Goal: Task Accomplishment & Management: Use online tool/utility

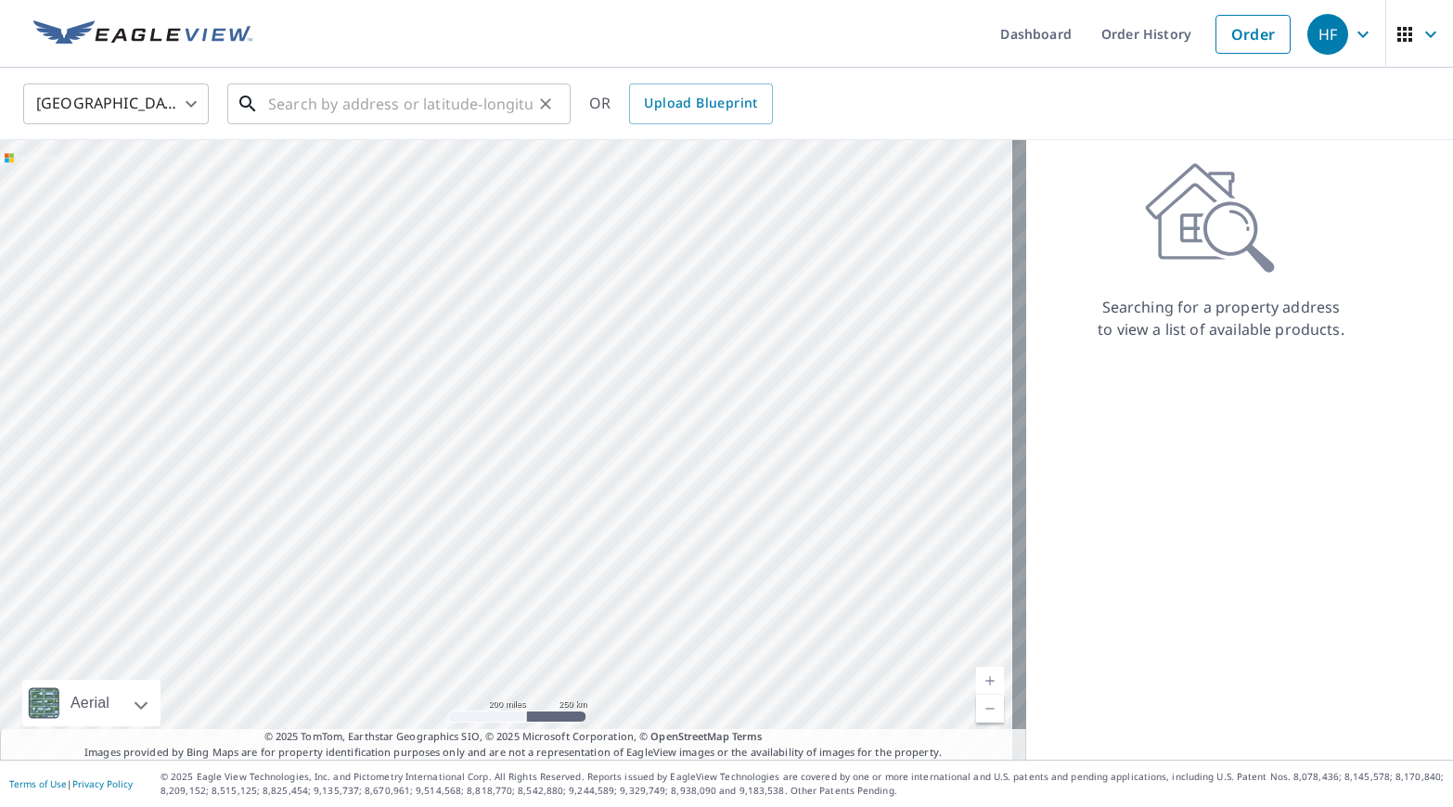
click at [368, 109] on input "text" at bounding box center [400, 104] width 264 height 52
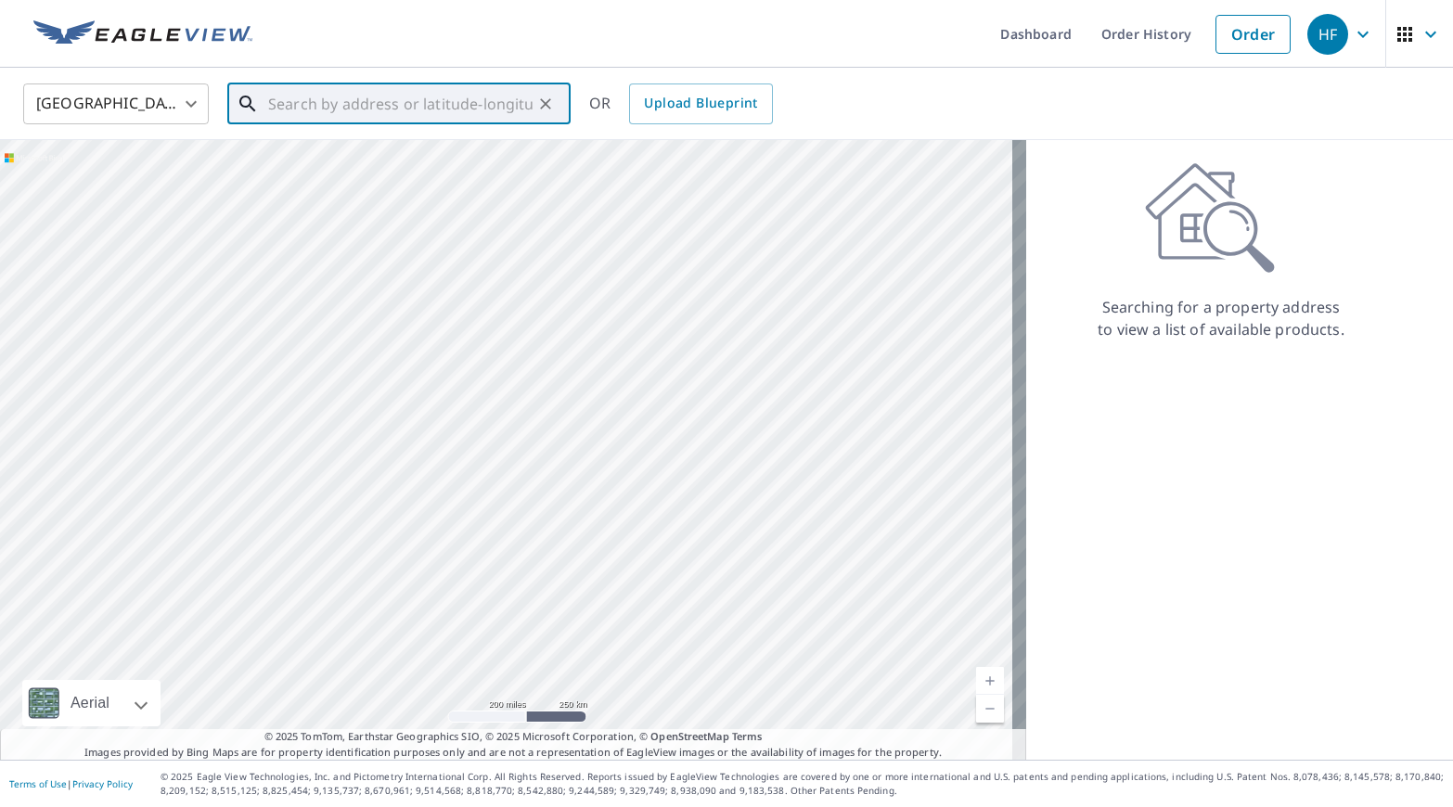
paste input "[STREET_ADDRESS][PERSON_NAME]"
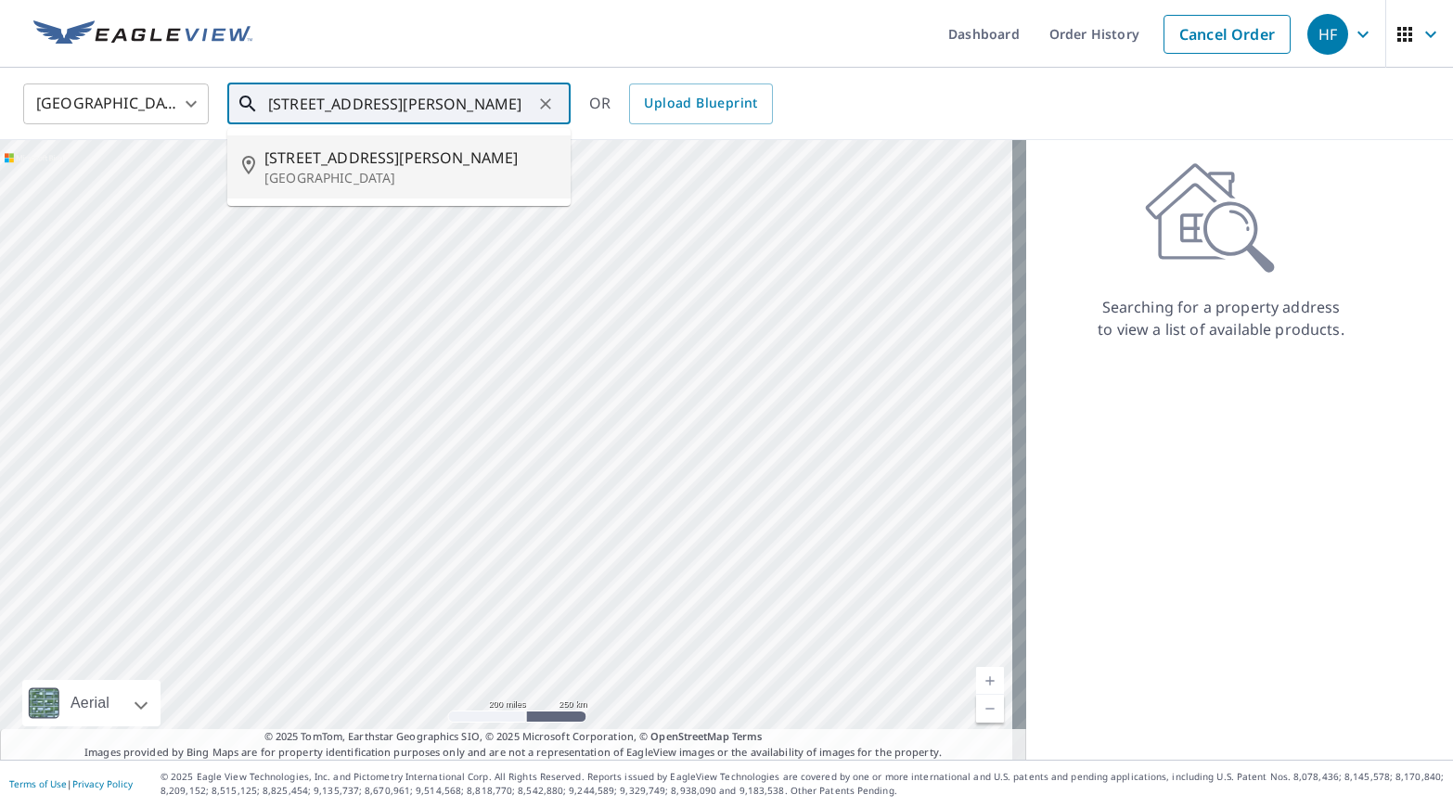
click at [436, 161] on span "[STREET_ADDRESS][PERSON_NAME]" at bounding box center [409, 158] width 291 height 22
type input "[STREET_ADDRESS][PERSON_NAME]"
click at [436, 161] on div at bounding box center [513, 450] width 1026 height 620
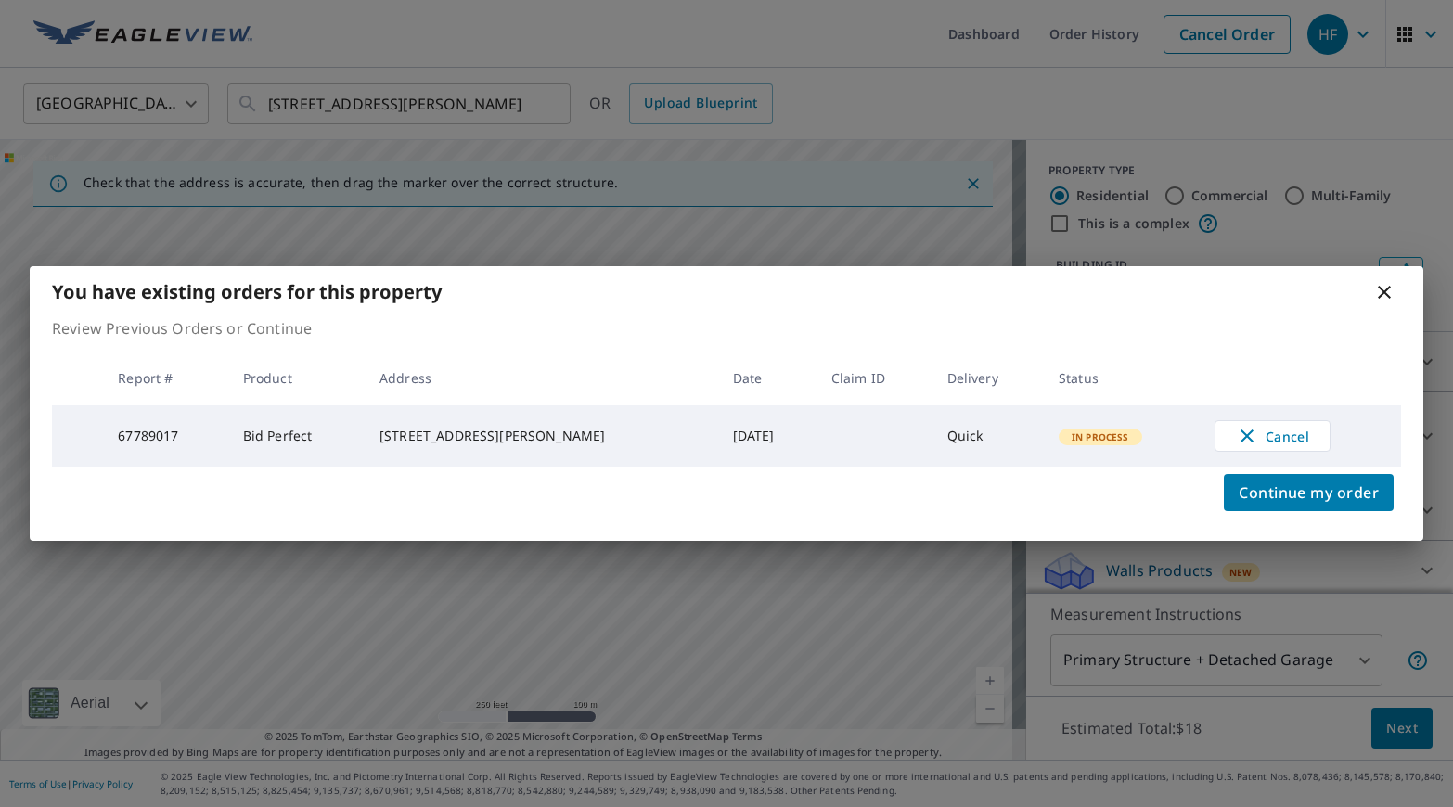
click at [1384, 296] on icon at bounding box center [1384, 292] width 22 height 22
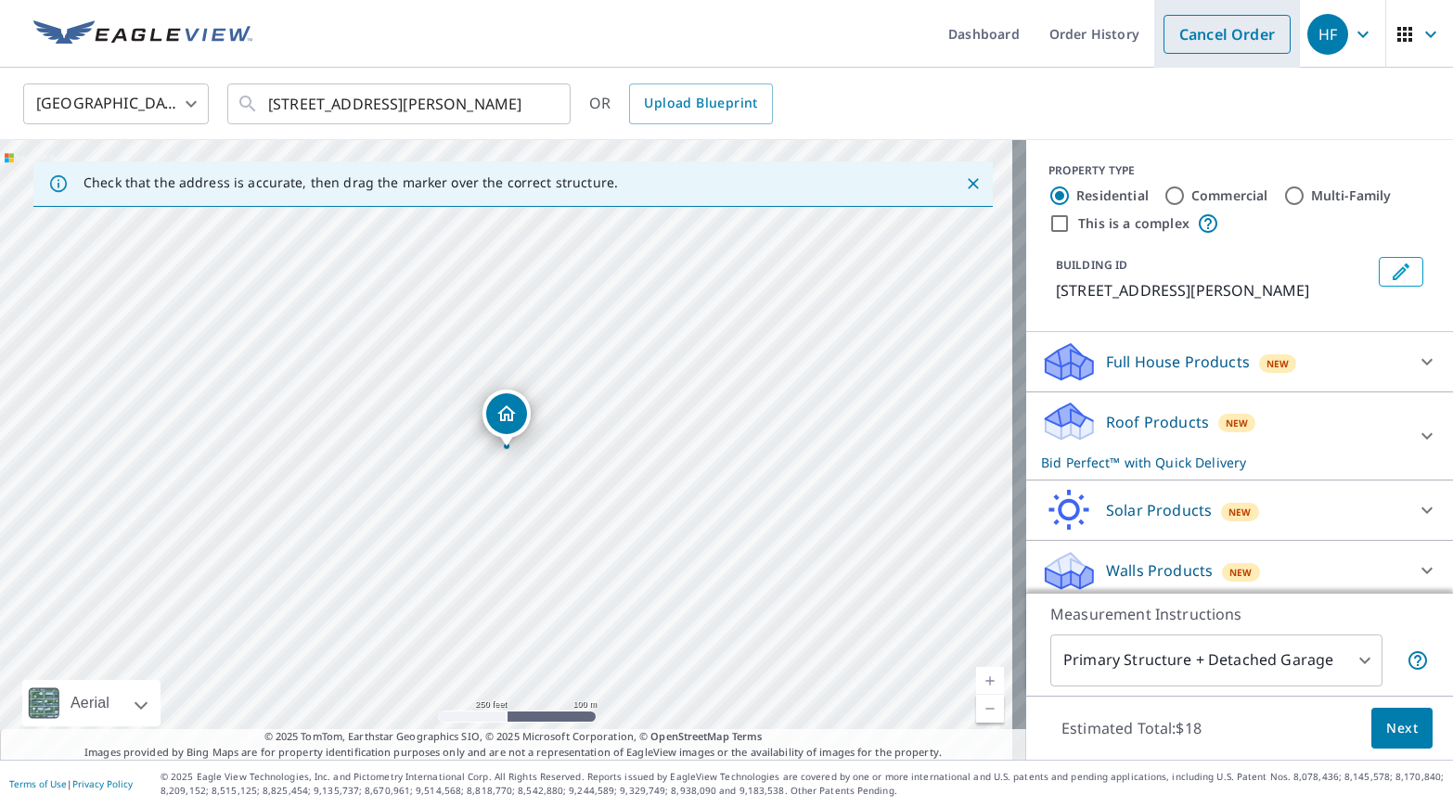
click at [1195, 21] on link "Cancel Order" at bounding box center [1226, 34] width 127 height 39
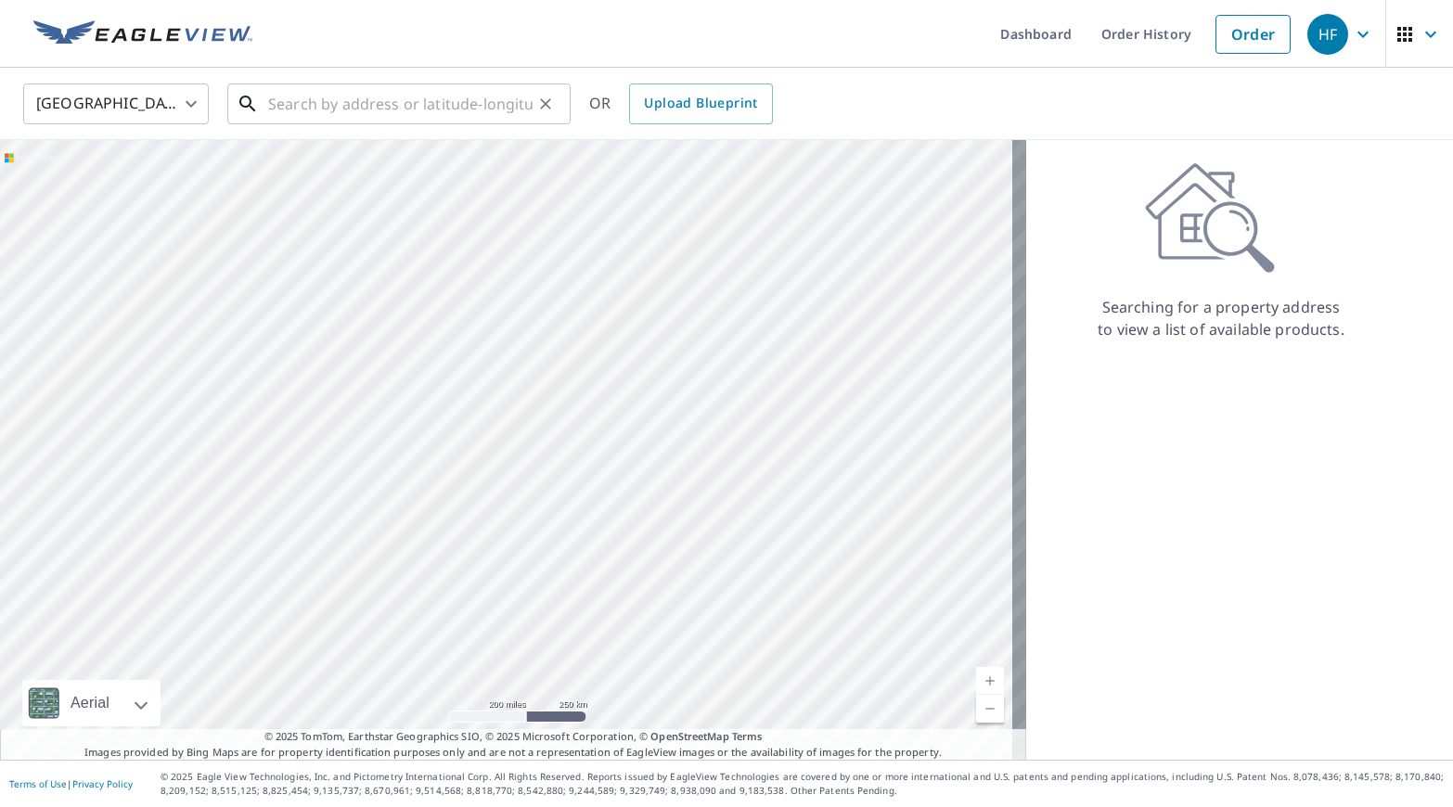
click at [289, 91] on input "text" at bounding box center [400, 104] width 264 height 52
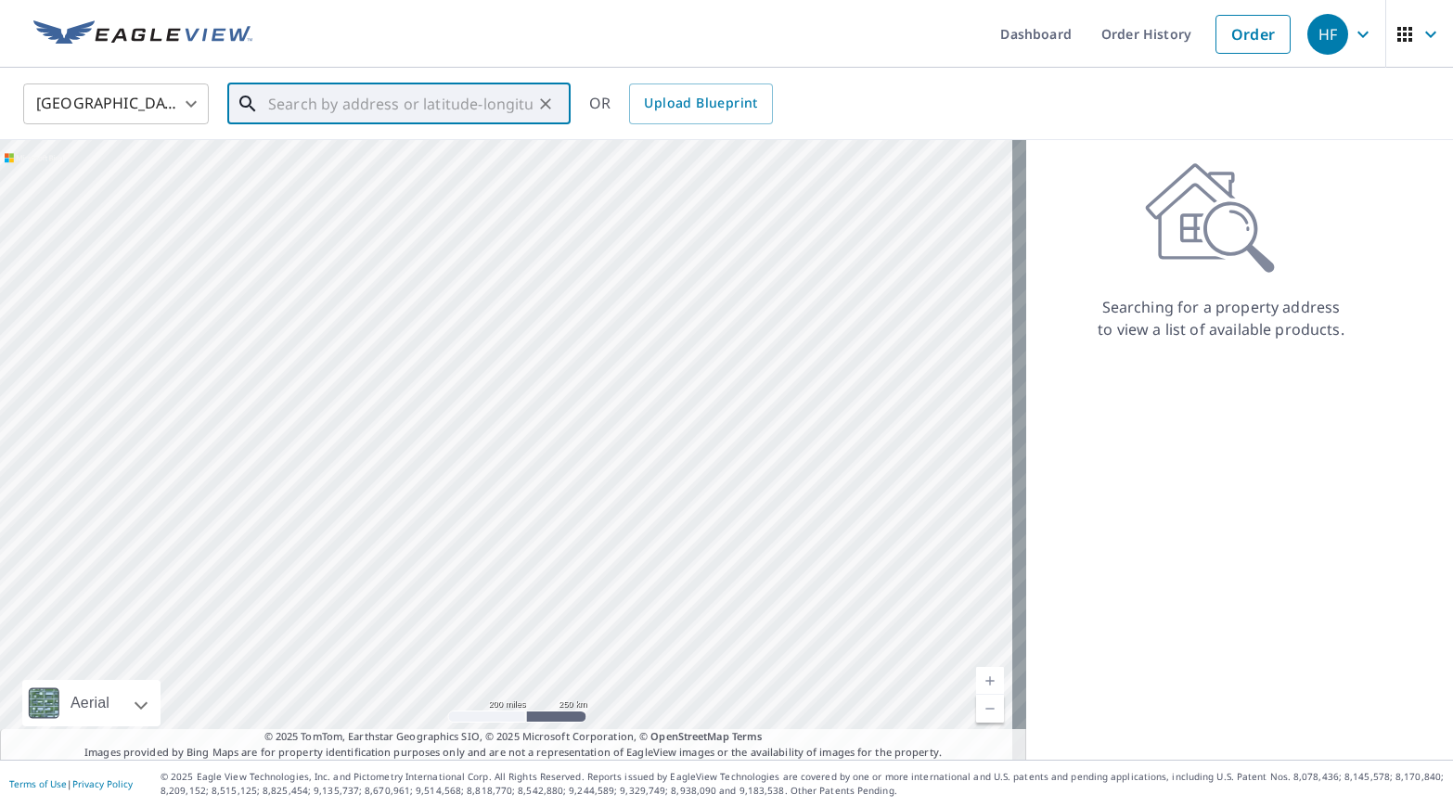
paste input "[STREET_ADDRESS]"
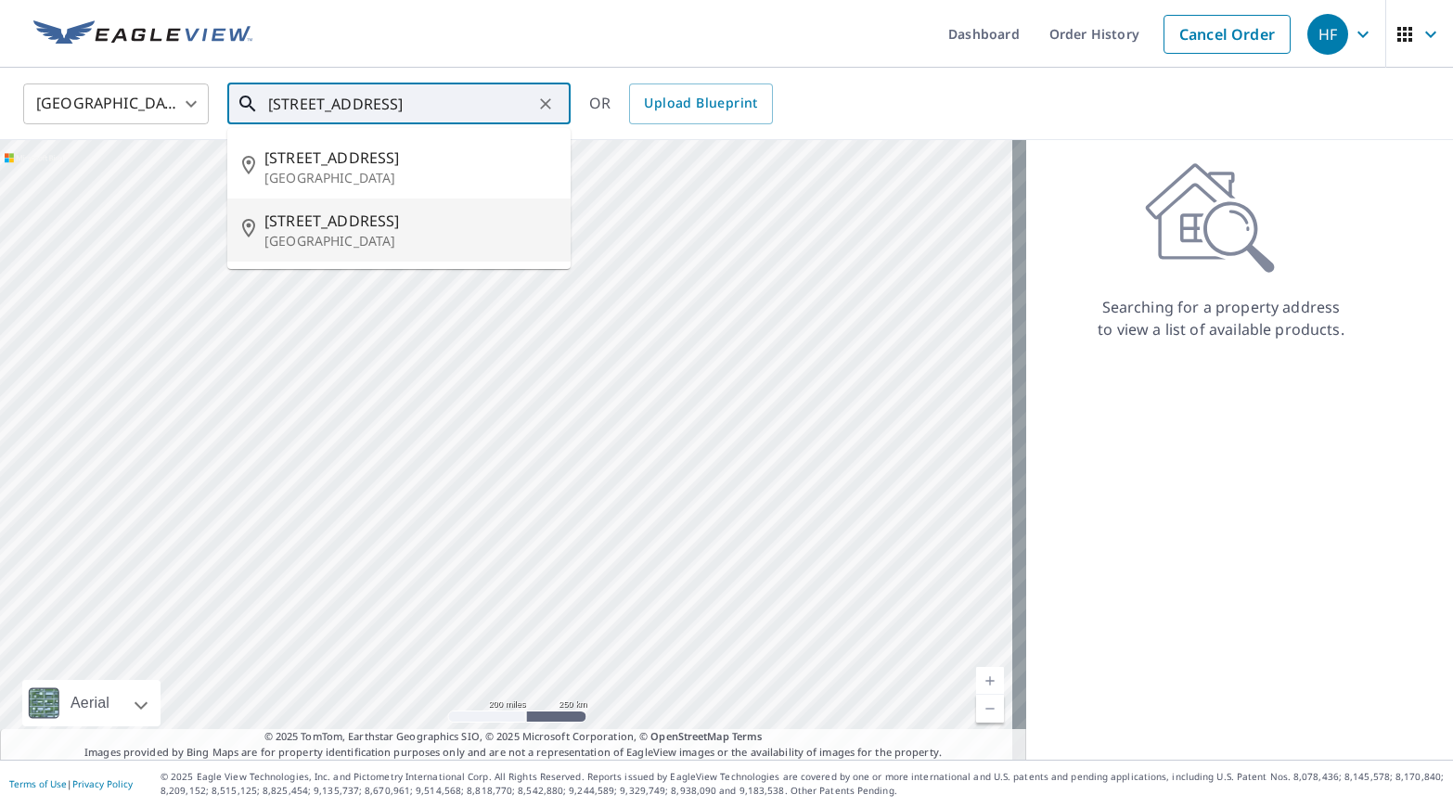
click at [481, 236] on p "[GEOGRAPHIC_DATA]" at bounding box center [409, 241] width 291 height 19
type input "[STREET_ADDRESS]"
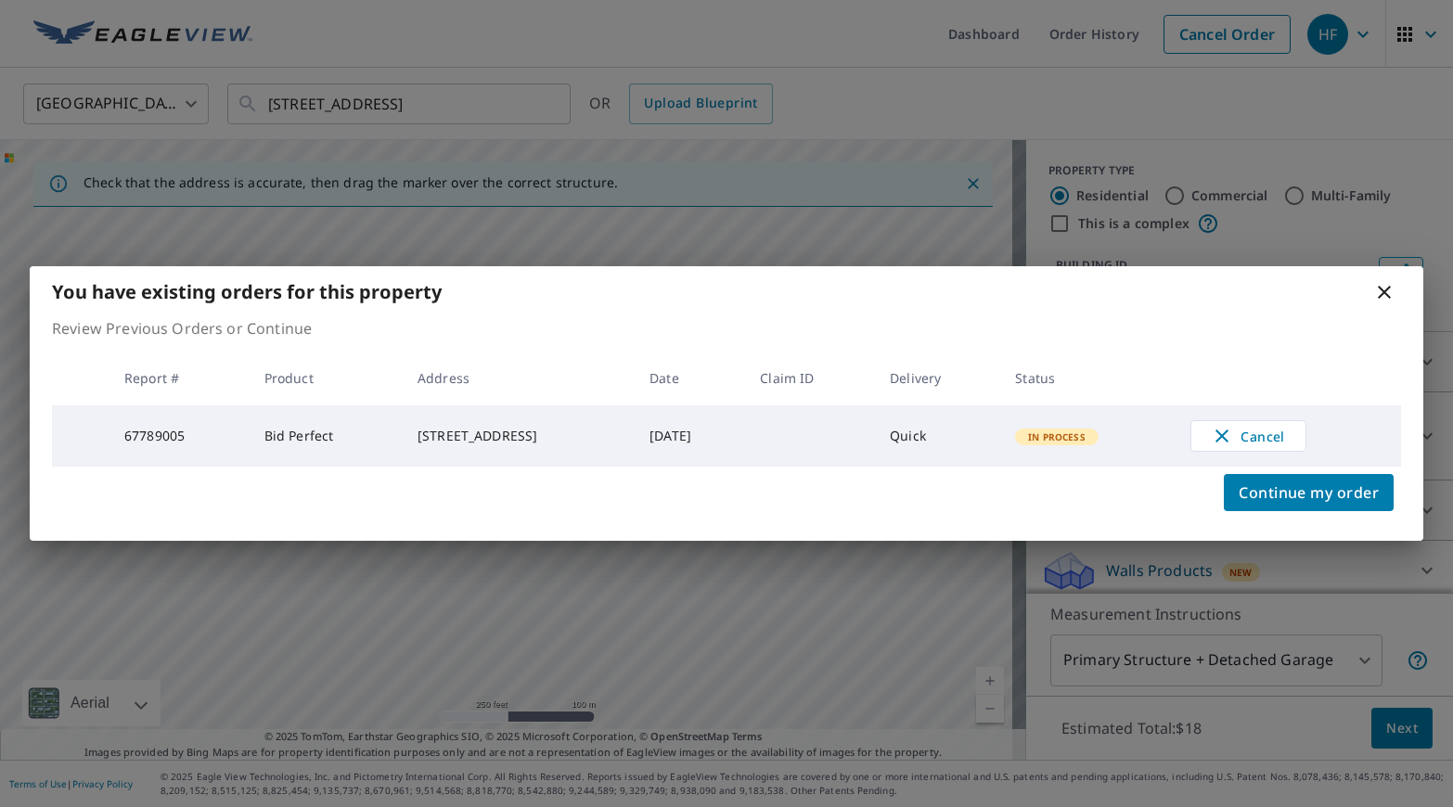
click at [1379, 292] on icon at bounding box center [1384, 292] width 22 height 22
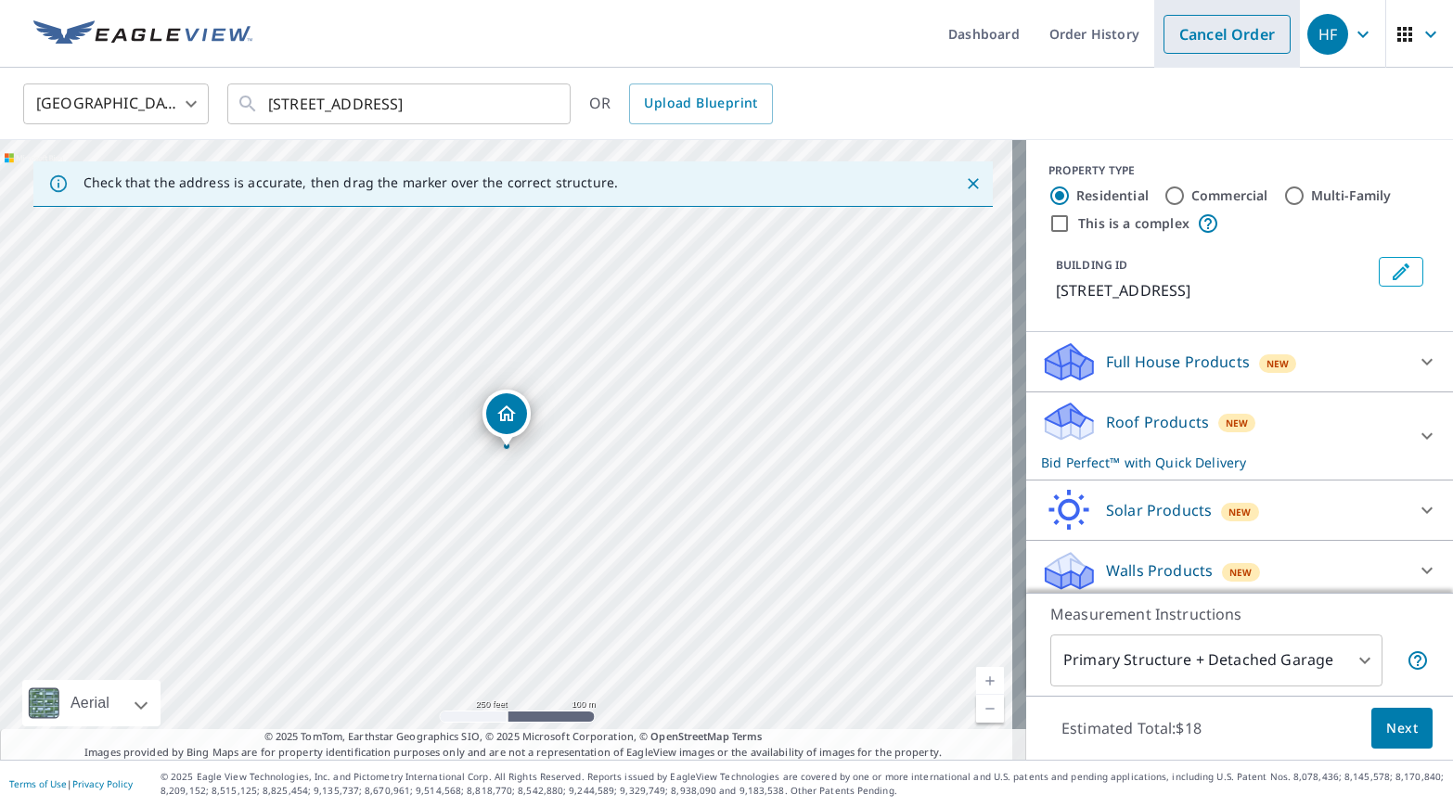
click at [1209, 42] on link "Cancel Order" at bounding box center [1226, 34] width 127 height 39
